Goal: Navigation & Orientation: Find specific page/section

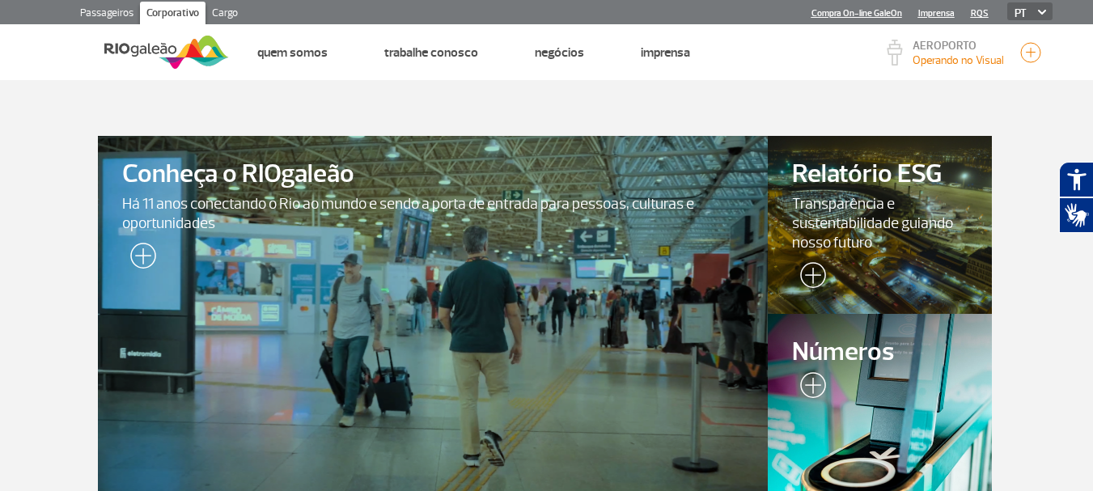
click at [1028, 53] on button "button" at bounding box center [1030, 52] width 24 height 24
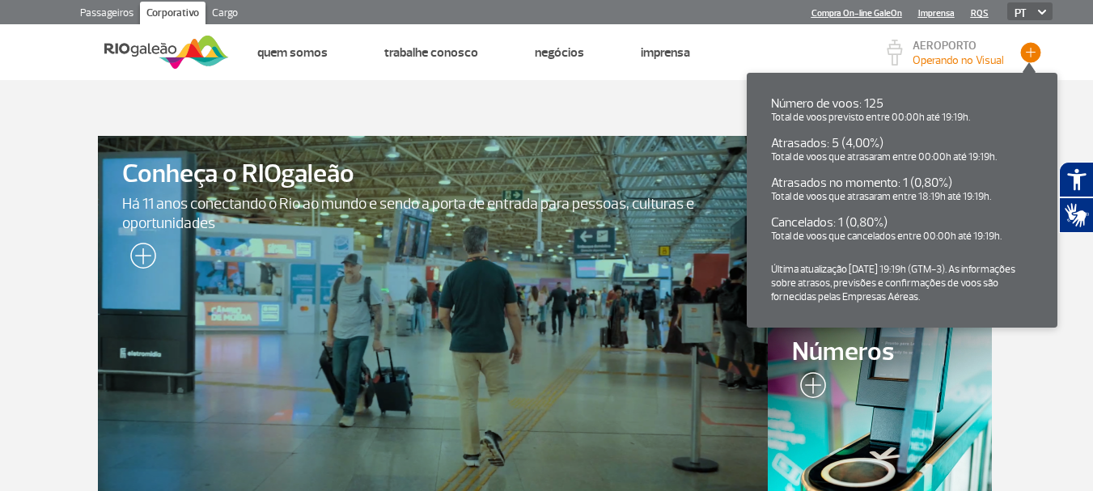
click at [1030, 51] on button "button" at bounding box center [1030, 52] width 24 height 24
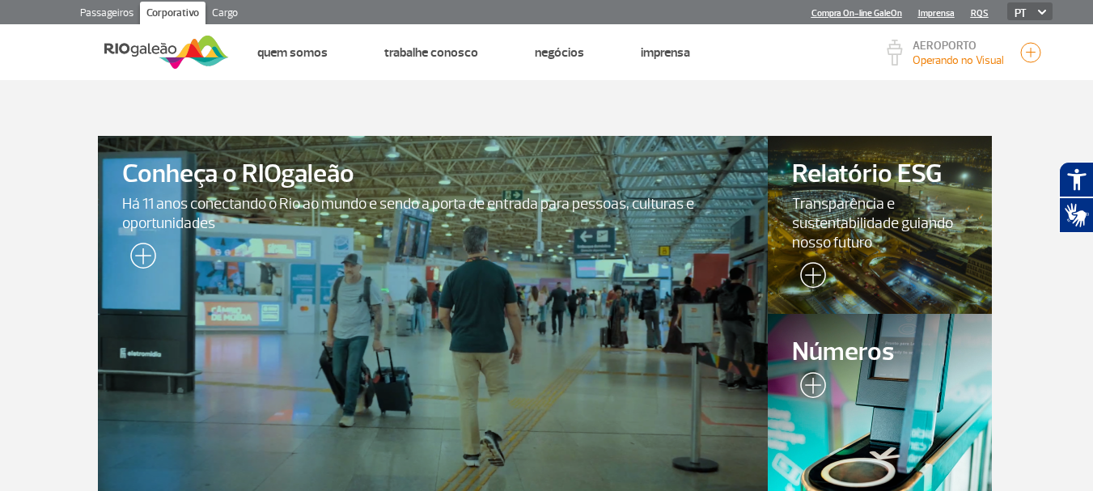
click at [145, 52] on img at bounding box center [166, 52] width 125 height 40
click at [129, 61] on img at bounding box center [166, 52] width 125 height 40
click at [122, 13] on link "Passageiros" at bounding box center [107, 15] width 66 height 26
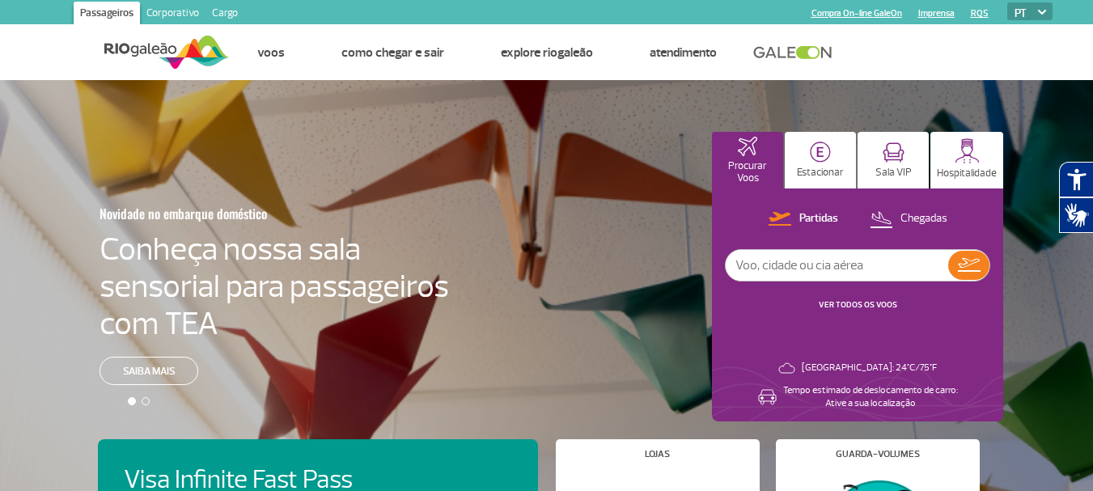
click at [798, 55] on link at bounding box center [796, 52] width 87 height 15
click at [1043, 5] on select "PT ENG ESP" at bounding box center [1029, 11] width 45 height 18
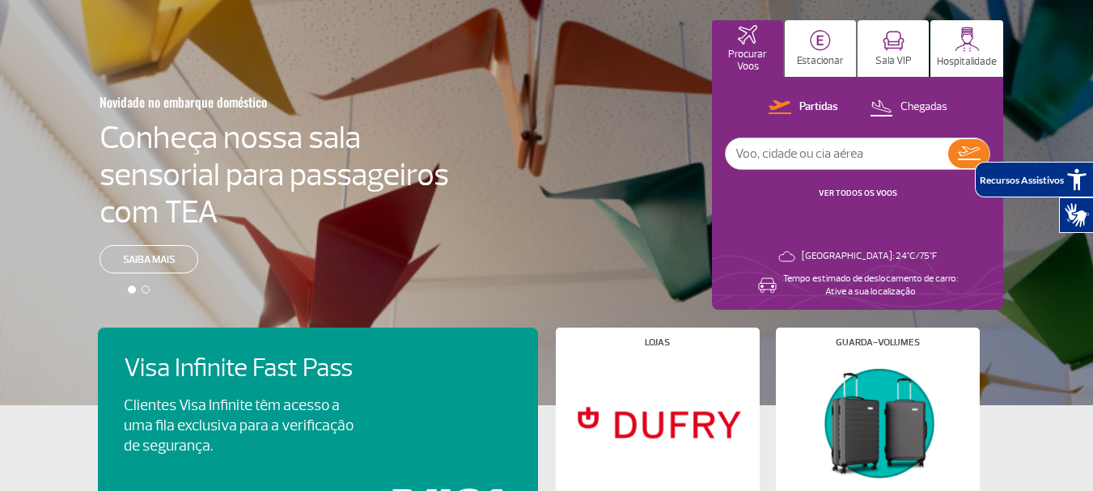
scroll to position [324, 0]
